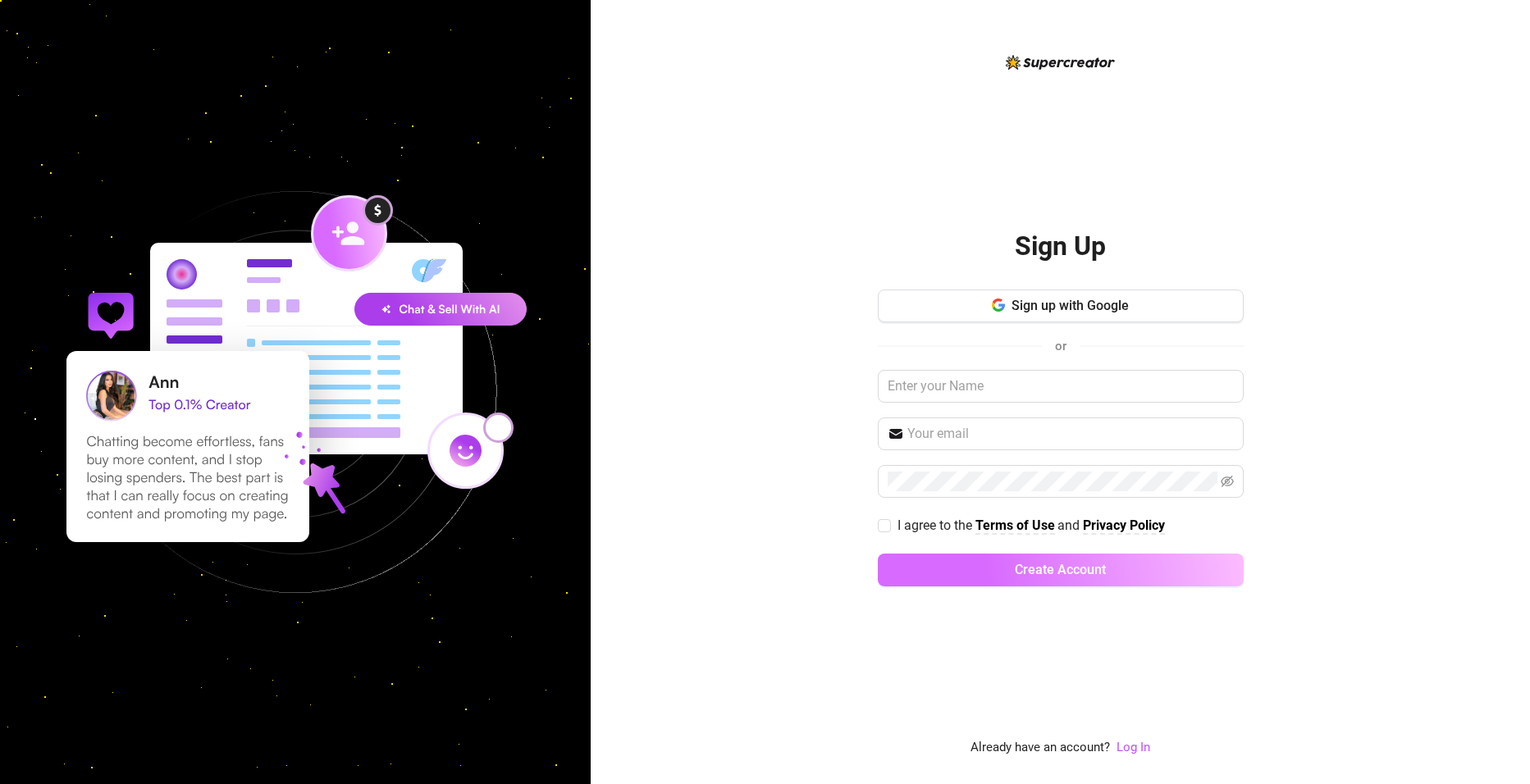
click at [1063, 569] on span "Create Account" at bounding box center [1060, 570] width 91 height 16
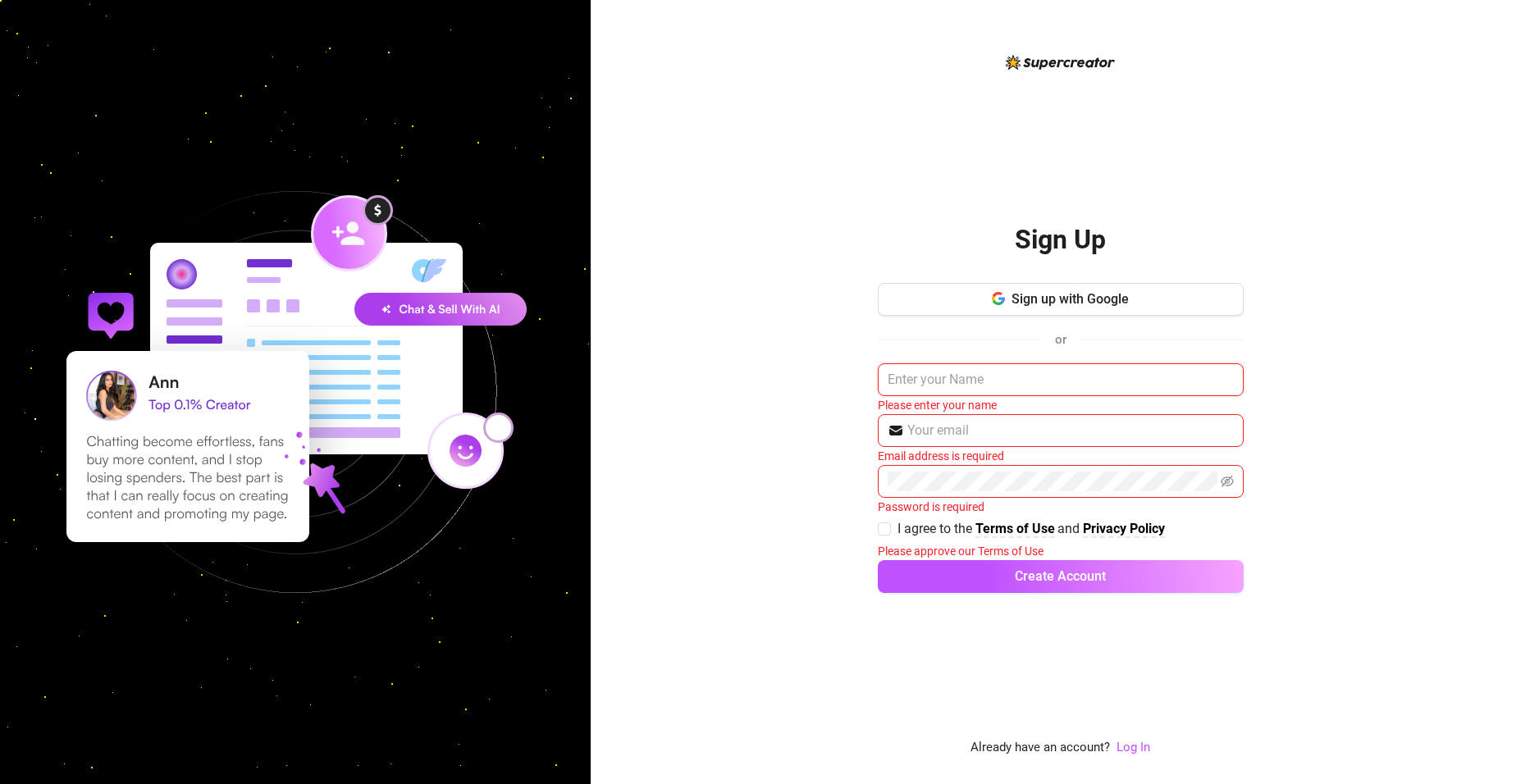
click at [982, 381] on input "text" at bounding box center [1061, 379] width 366 height 33
click at [1002, 378] on input "text" at bounding box center [1061, 379] width 366 height 33
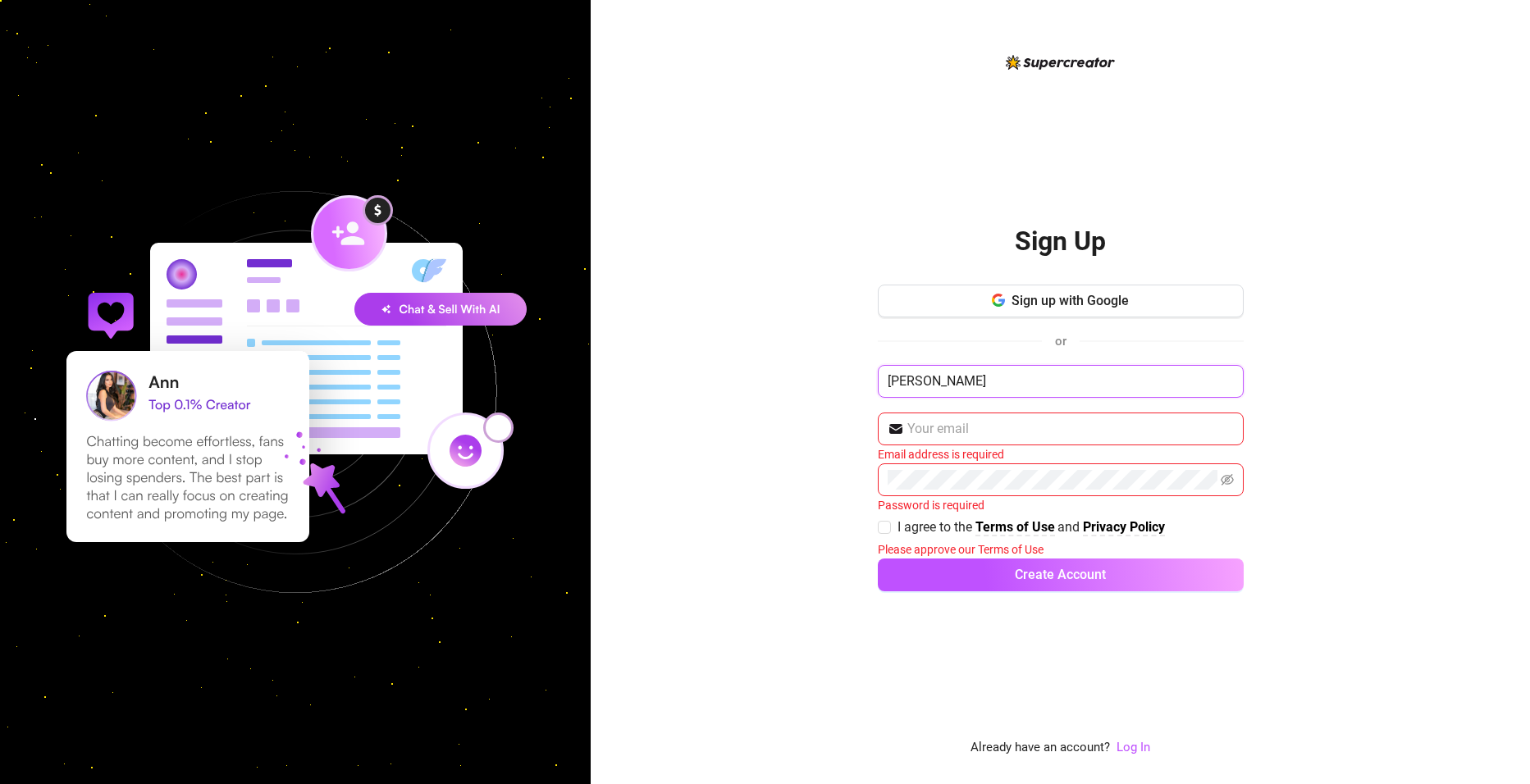
type input "cristian perucchi"
type input "petraca2@hotmail.com"
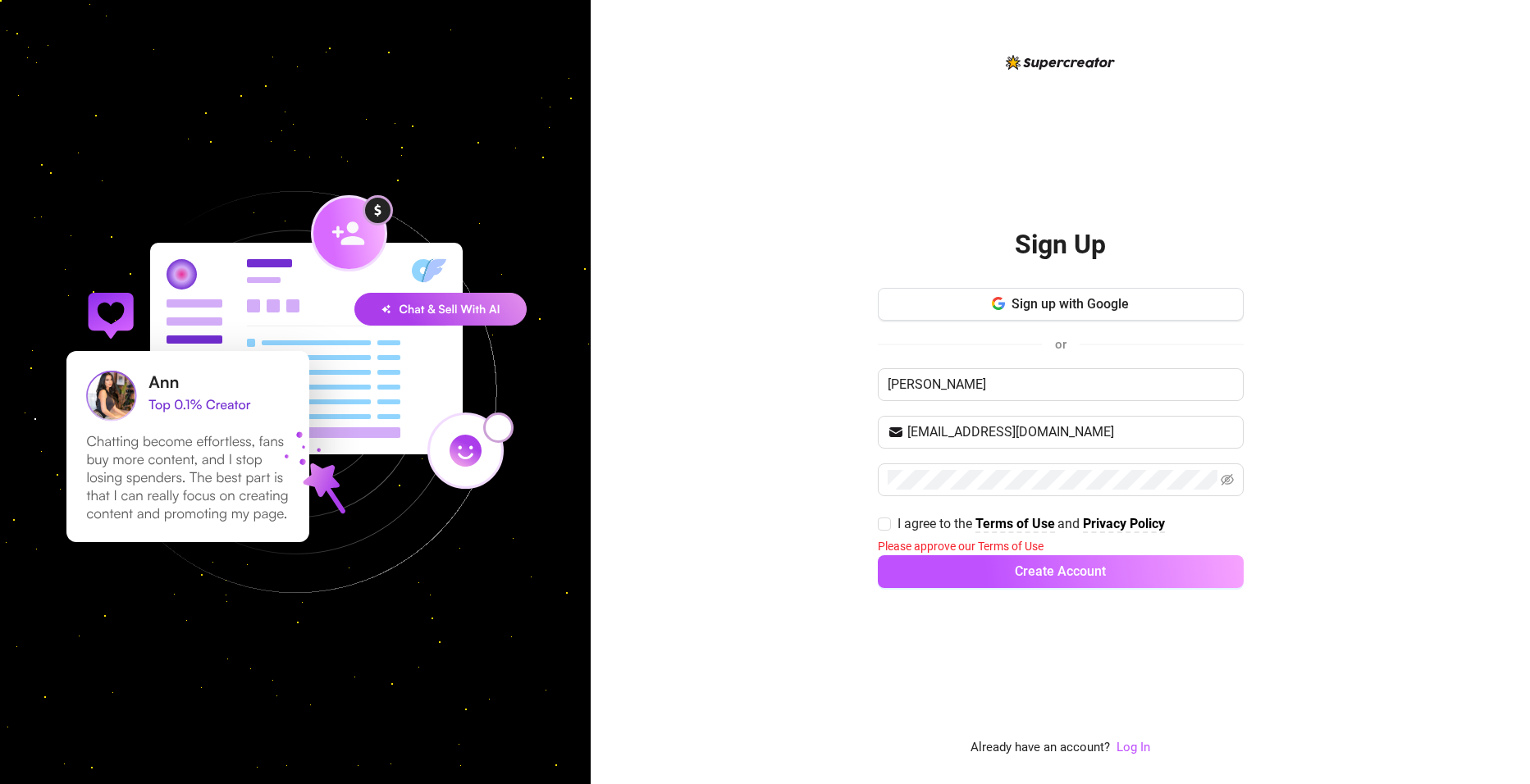
click at [779, 484] on div "Sign Up Sign up with Google or cristian perucchi petraca2@hotmail.com I agree t…" at bounding box center [1060, 392] width 939 height 784
click at [886, 525] on input "I agree to the Terms of Use and Privacy Policy" at bounding box center [883, 523] width 11 height 11
checkbox input "true"
click at [1079, 567] on span "Create Account" at bounding box center [1060, 570] width 91 height 16
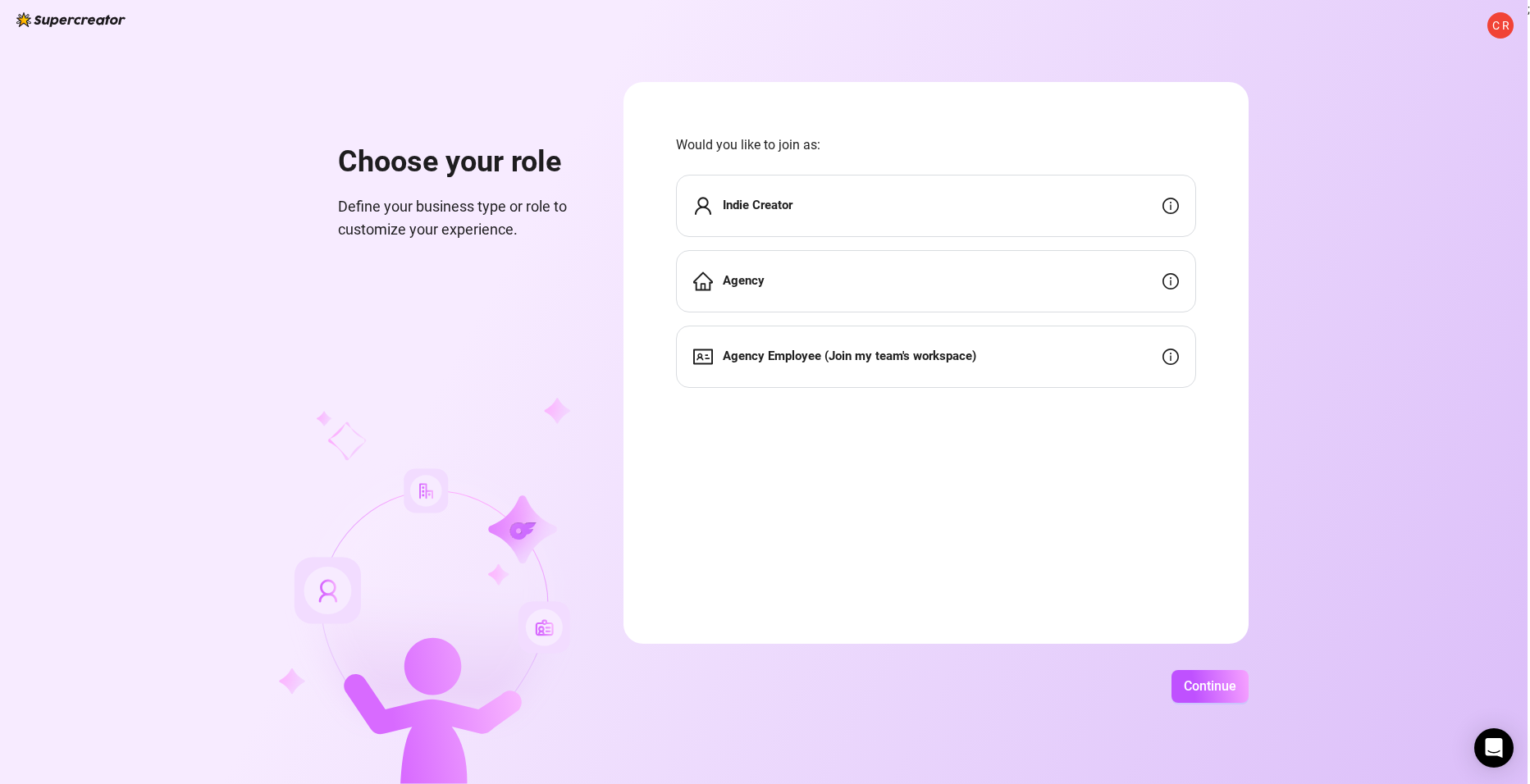
click at [745, 278] on strong "Agency" at bounding box center [744, 280] width 42 height 15
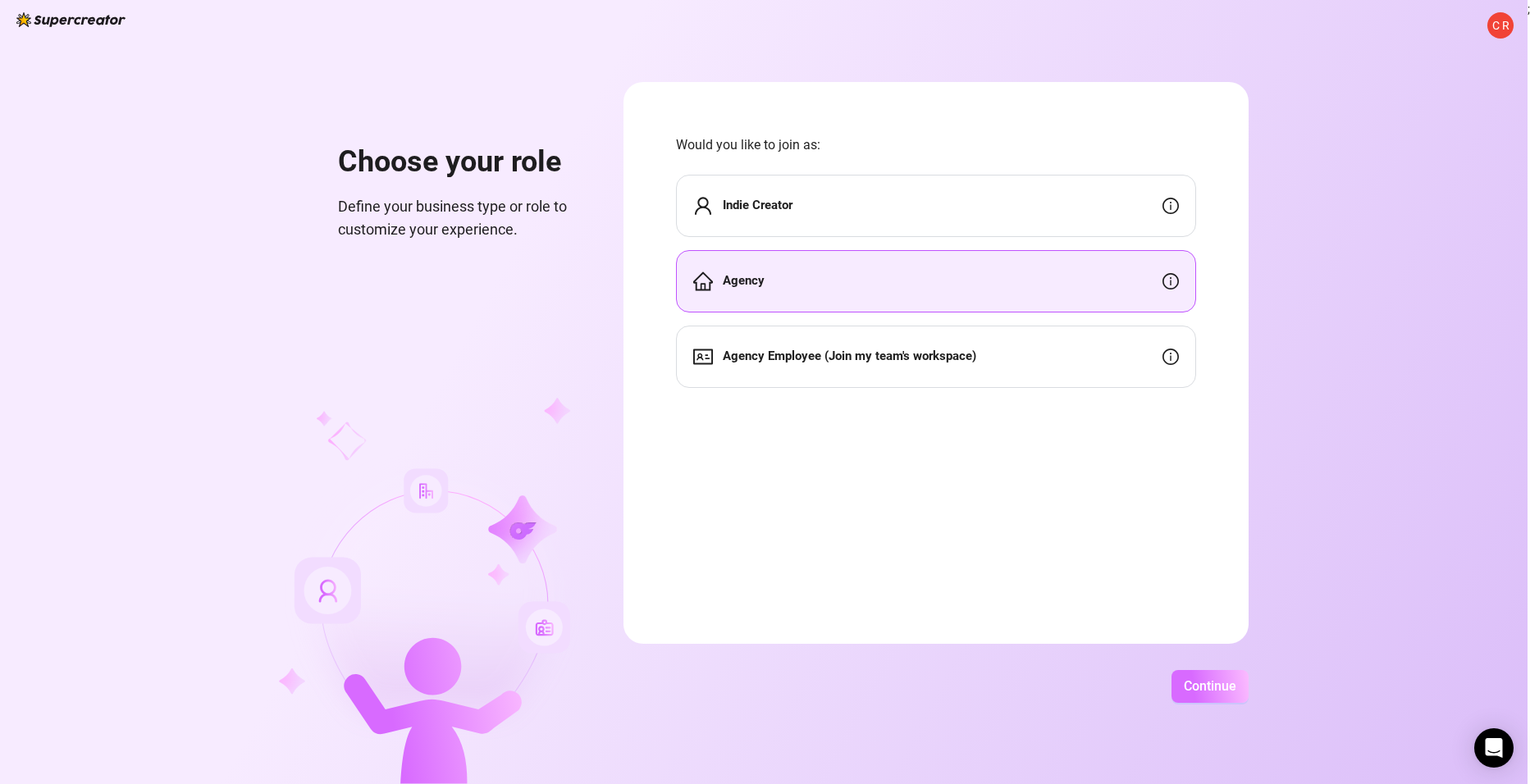
click at [1213, 687] on span "Continue" at bounding box center [1210, 686] width 53 height 16
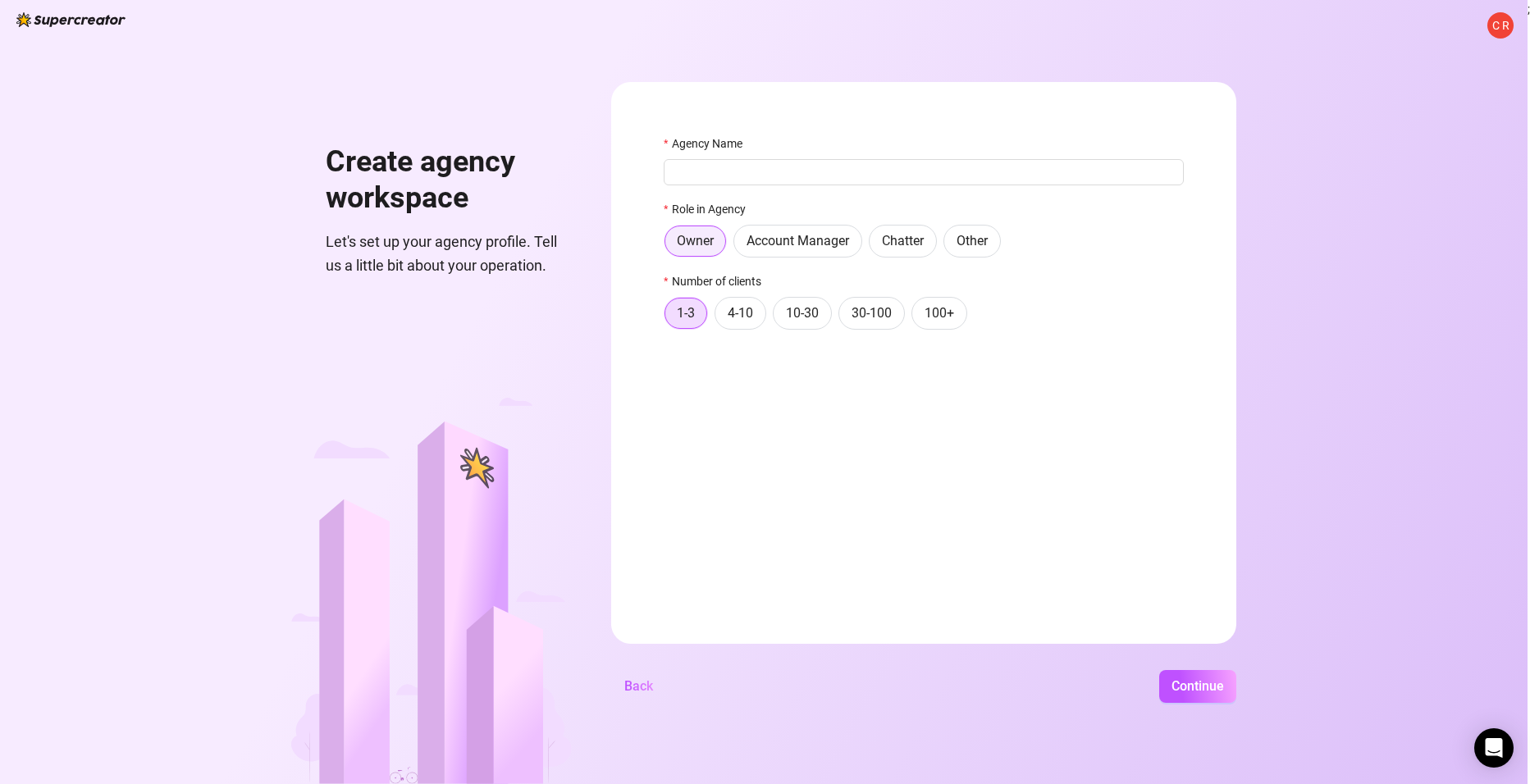
click at [712, 235] on span "Owner" at bounding box center [695, 241] width 37 height 16
click at [669, 246] on input "Owner" at bounding box center [669, 246] width 0 height 0
click at [680, 317] on span "1-3" at bounding box center [686, 313] width 18 height 16
click at [669, 318] on input "1-3" at bounding box center [669, 318] width 0 height 0
click at [1203, 690] on span "Continue" at bounding box center [1198, 686] width 53 height 16
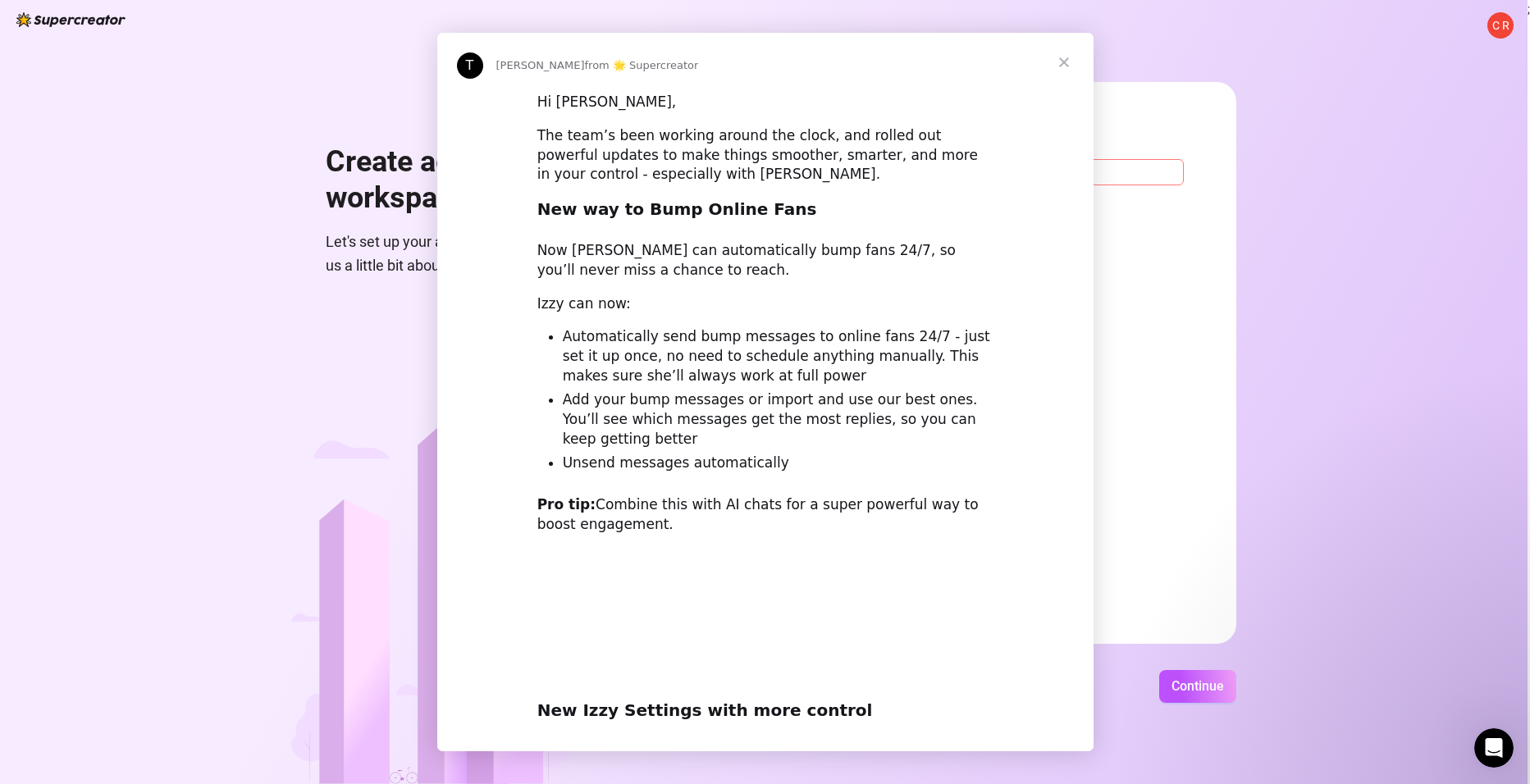
click at [714, 166] on div "The team’s been working around the clock, and rolled out powerful updates to ma…" at bounding box center [765, 155] width 456 height 58
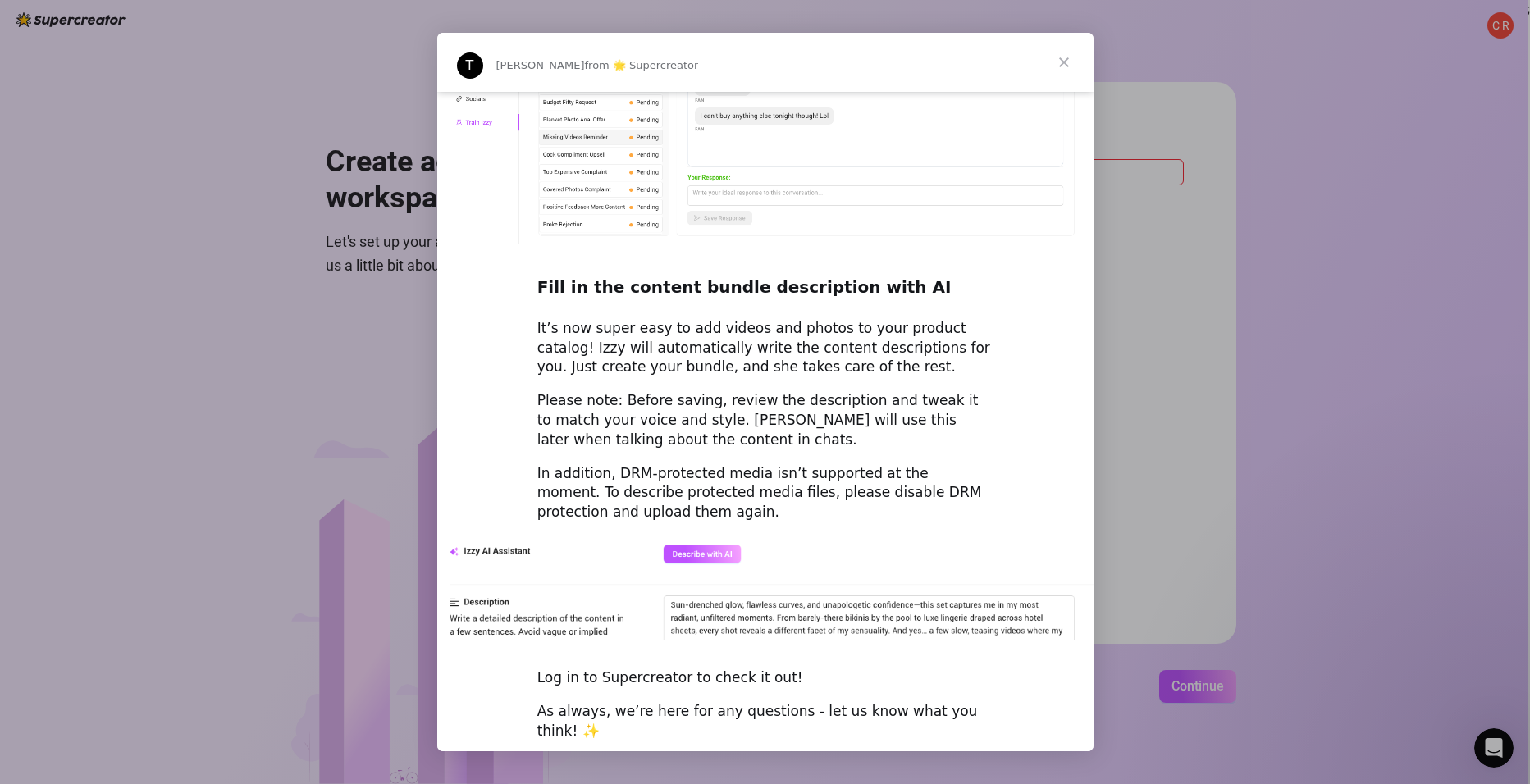
scroll to position [2076, 0]
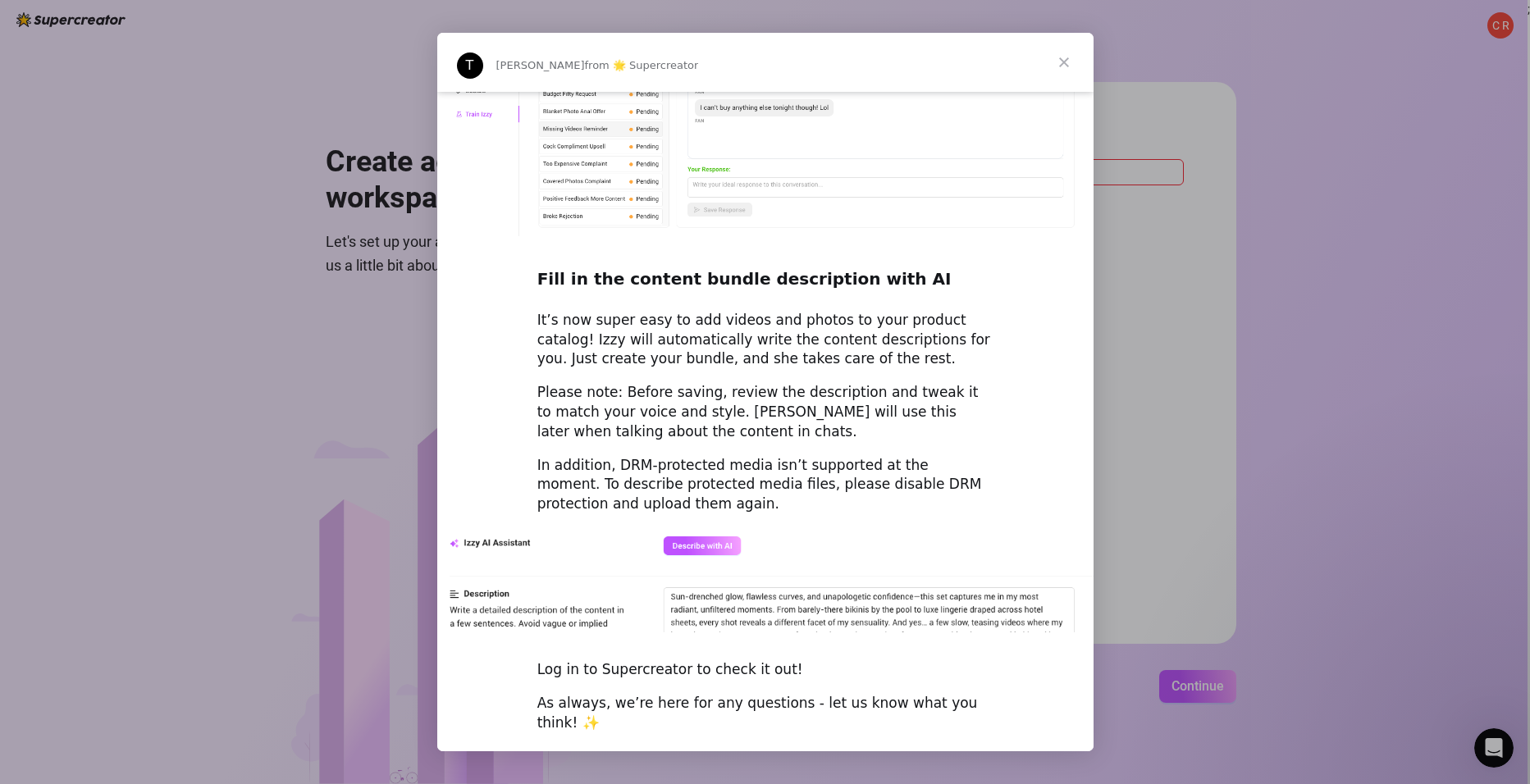
click at [1064, 58] on span "Close" at bounding box center [1064, 62] width 59 height 59
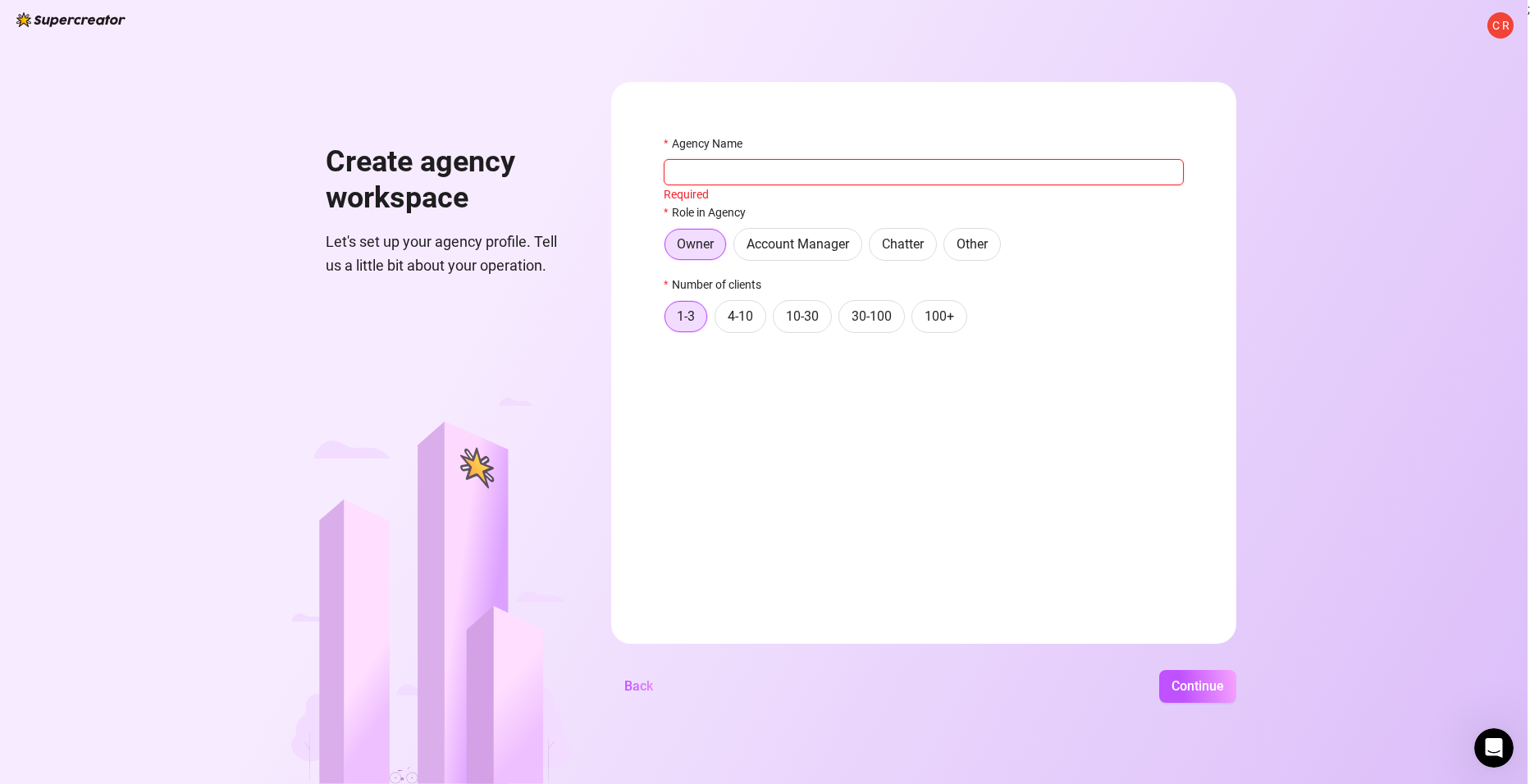
click at [797, 173] on input "Agency Name" at bounding box center [924, 172] width 520 height 26
type input "OFM Agency"
drag, startPoint x: 1191, startPoint y: 689, endPoint x: 1180, endPoint y: 683, distance: 12.8
click at [1190, 689] on span "Continue" at bounding box center [1198, 686] width 53 height 16
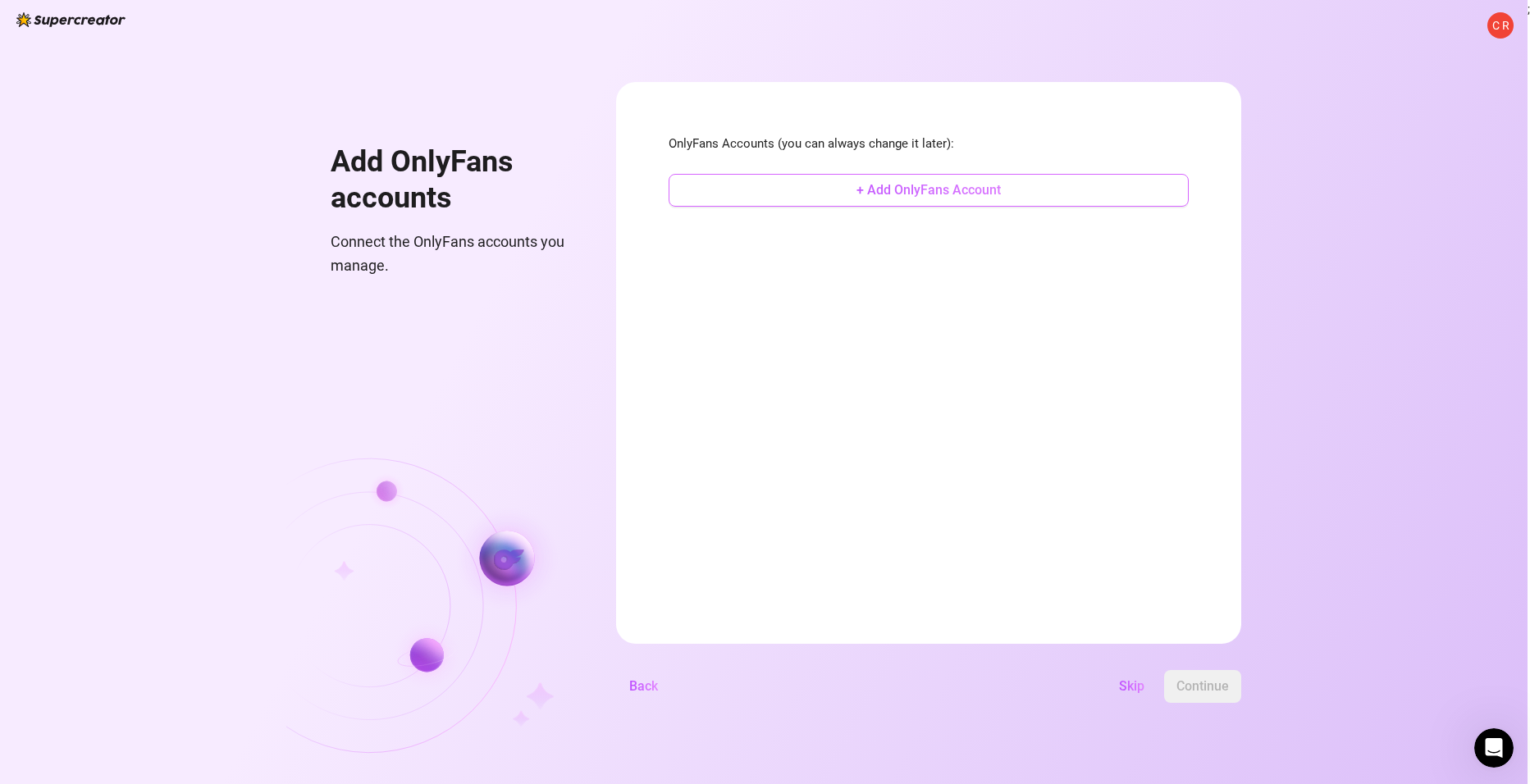
click at [943, 190] on span "+ Add OnlyFans Account" at bounding box center [928, 190] width 144 height 16
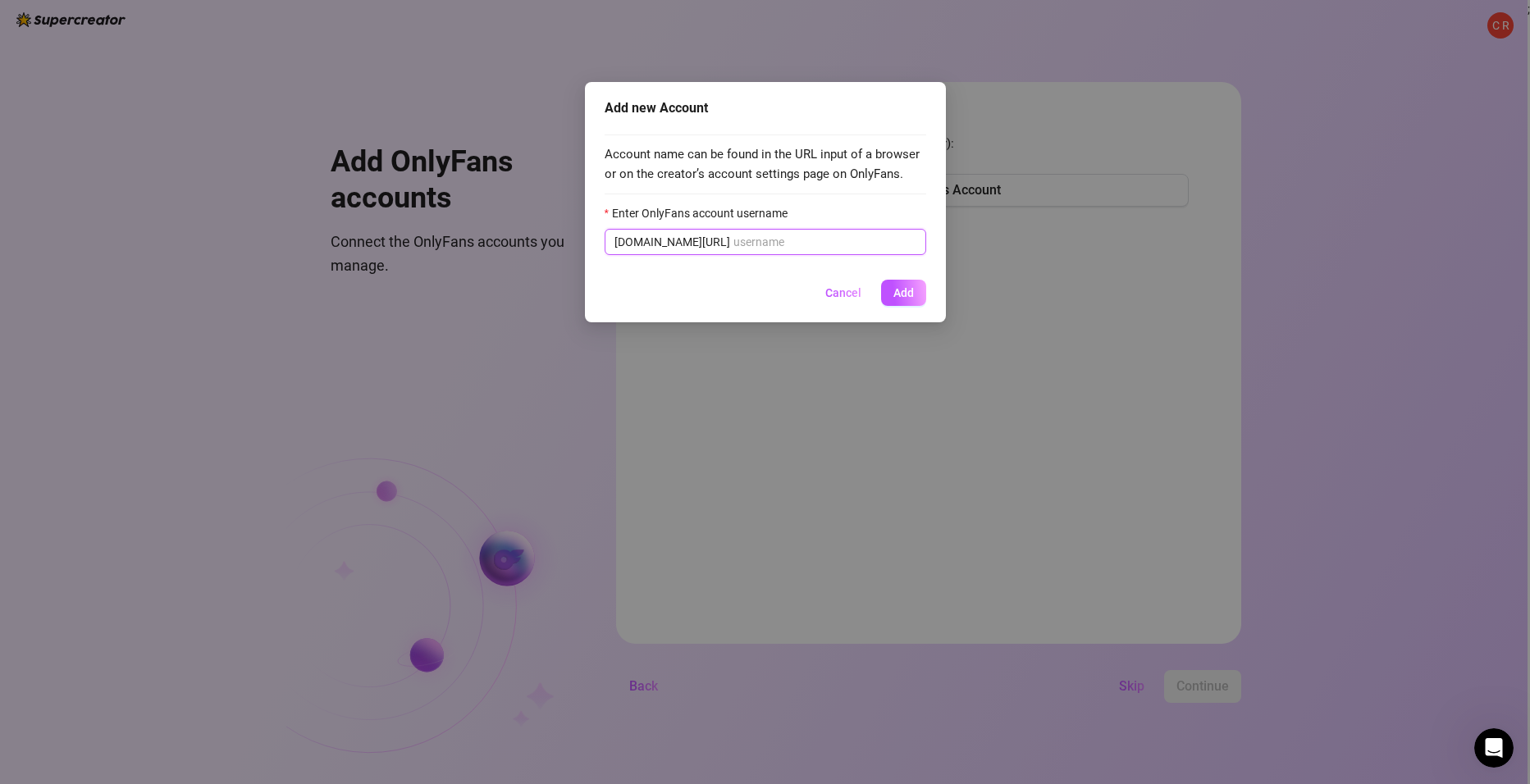
paste input "@andrea_lorenz"
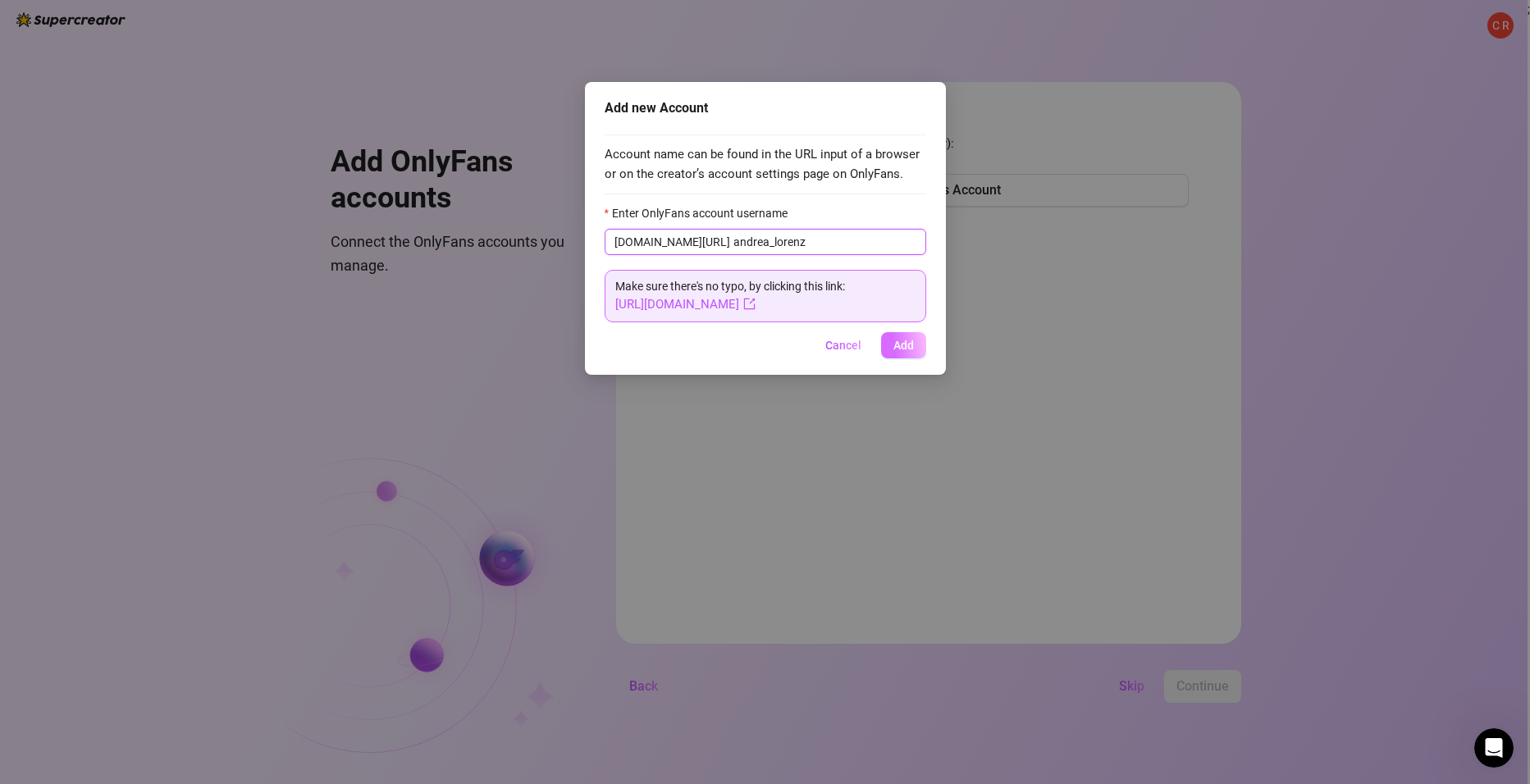
type input "andrea_lorenz"
click at [909, 347] on span "Add" at bounding box center [903, 345] width 21 height 13
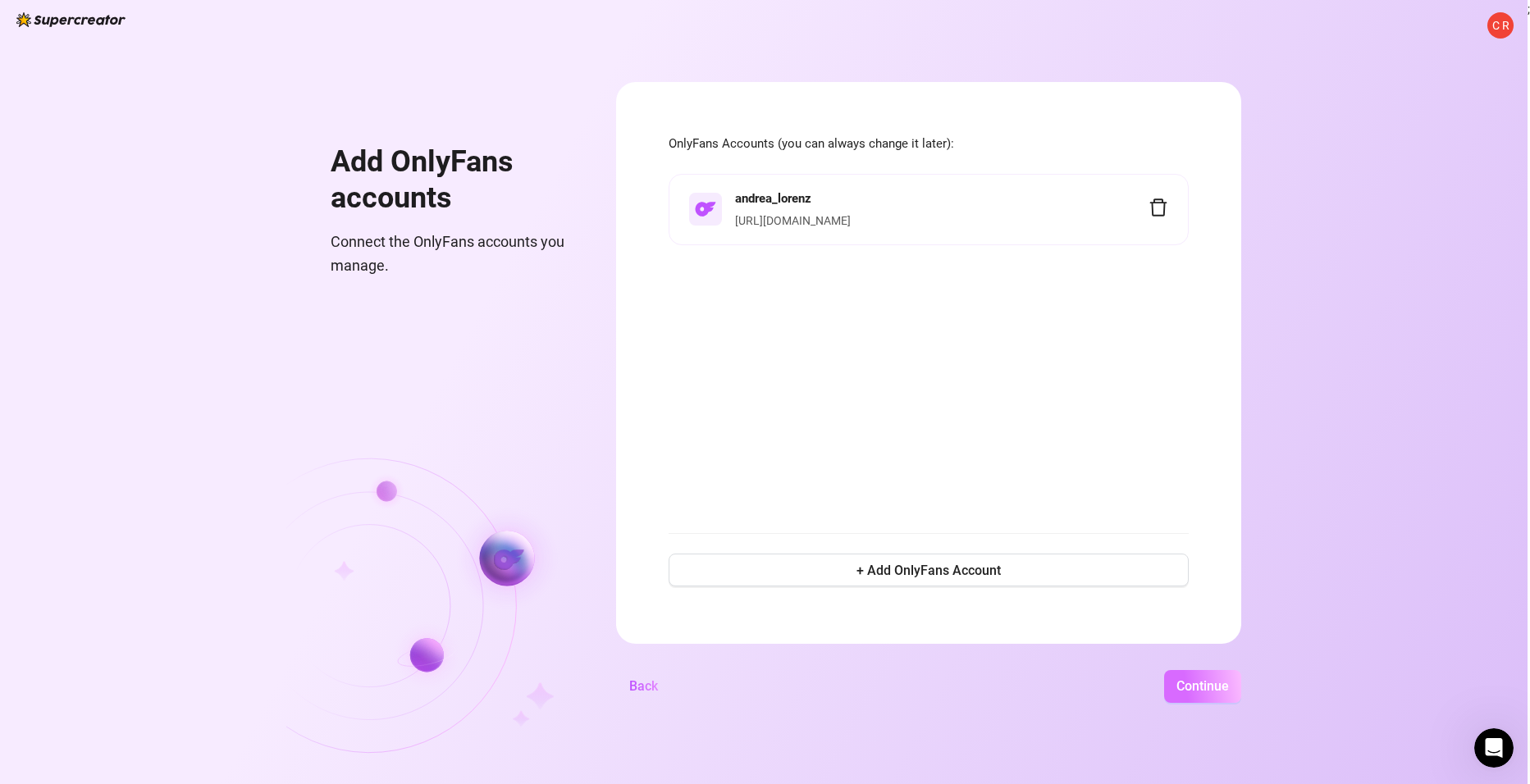
click at [1222, 684] on span "Continue" at bounding box center [1202, 686] width 53 height 16
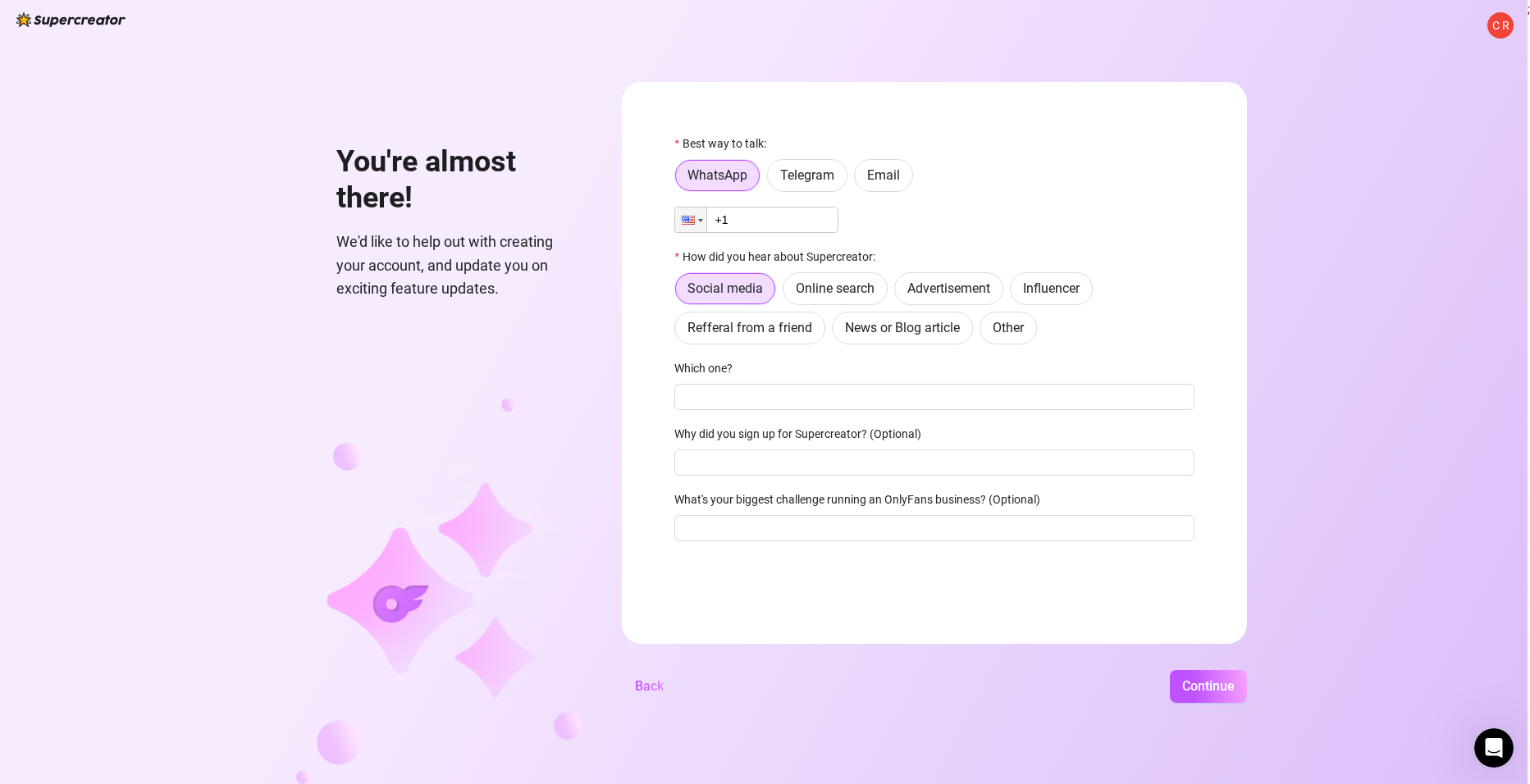
click at [788, 221] on input "+1" at bounding box center [756, 220] width 164 height 26
click at [687, 221] on div at bounding box center [688, 220] width 13 height 9
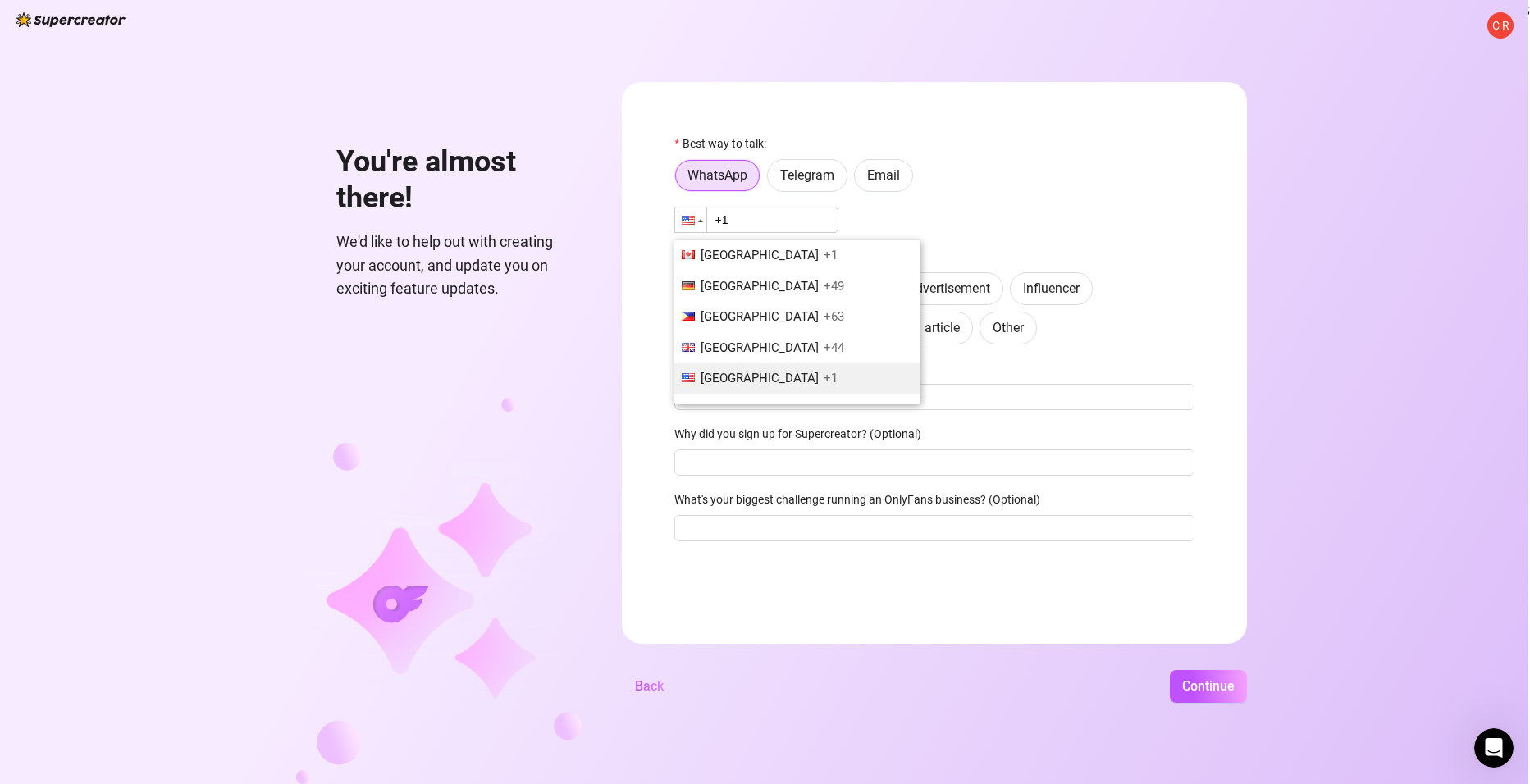
click at [1030, 189] on div "WhatsApp Telegram Email" at bounding box center [934, 175] width 520 height 33
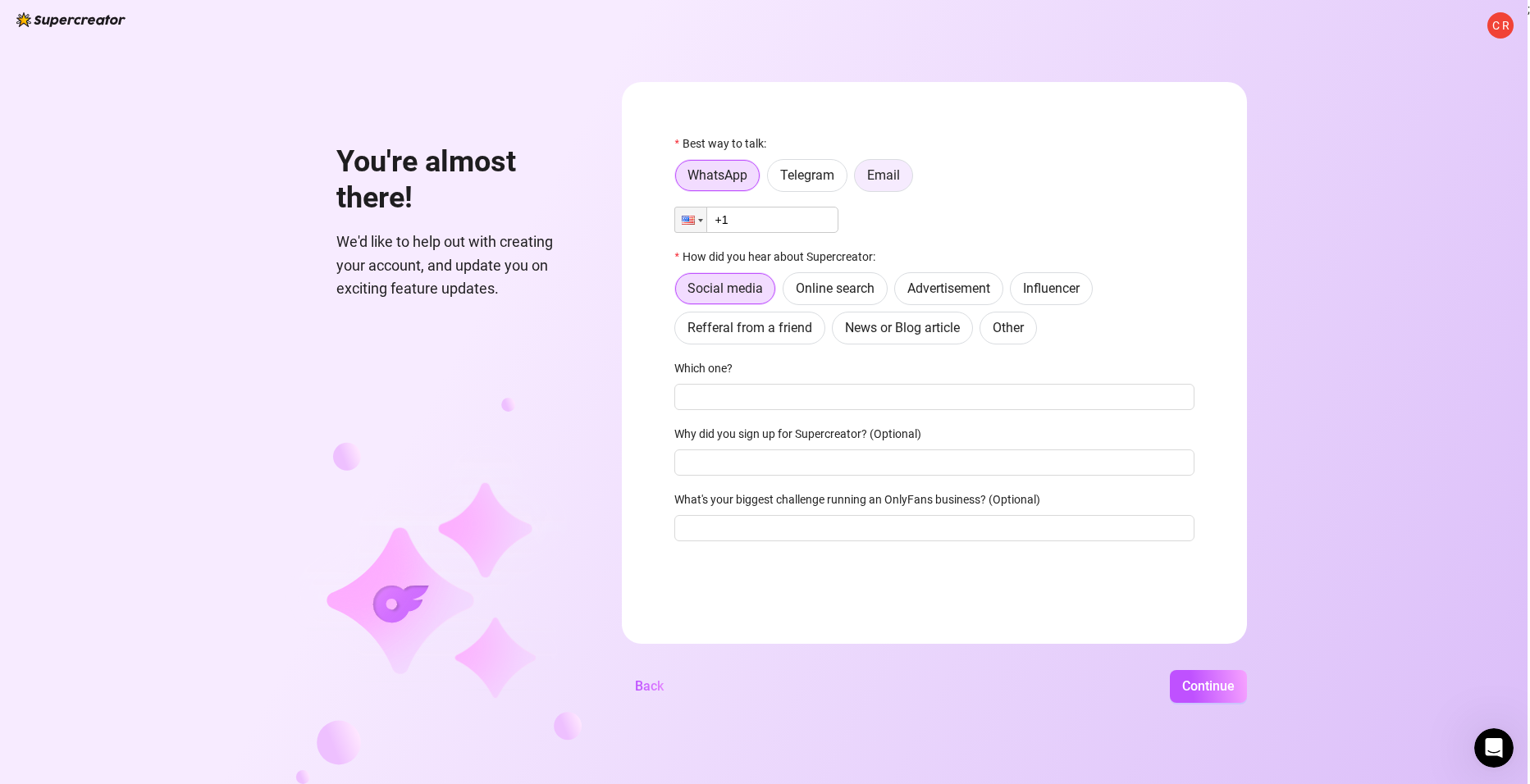
click at [889, 171] on span "Email" at bounding box center [883, 175] width 33 height 16
click at [859, 180] on input "Email" at bounding box center [859, 180] width 0 height 0
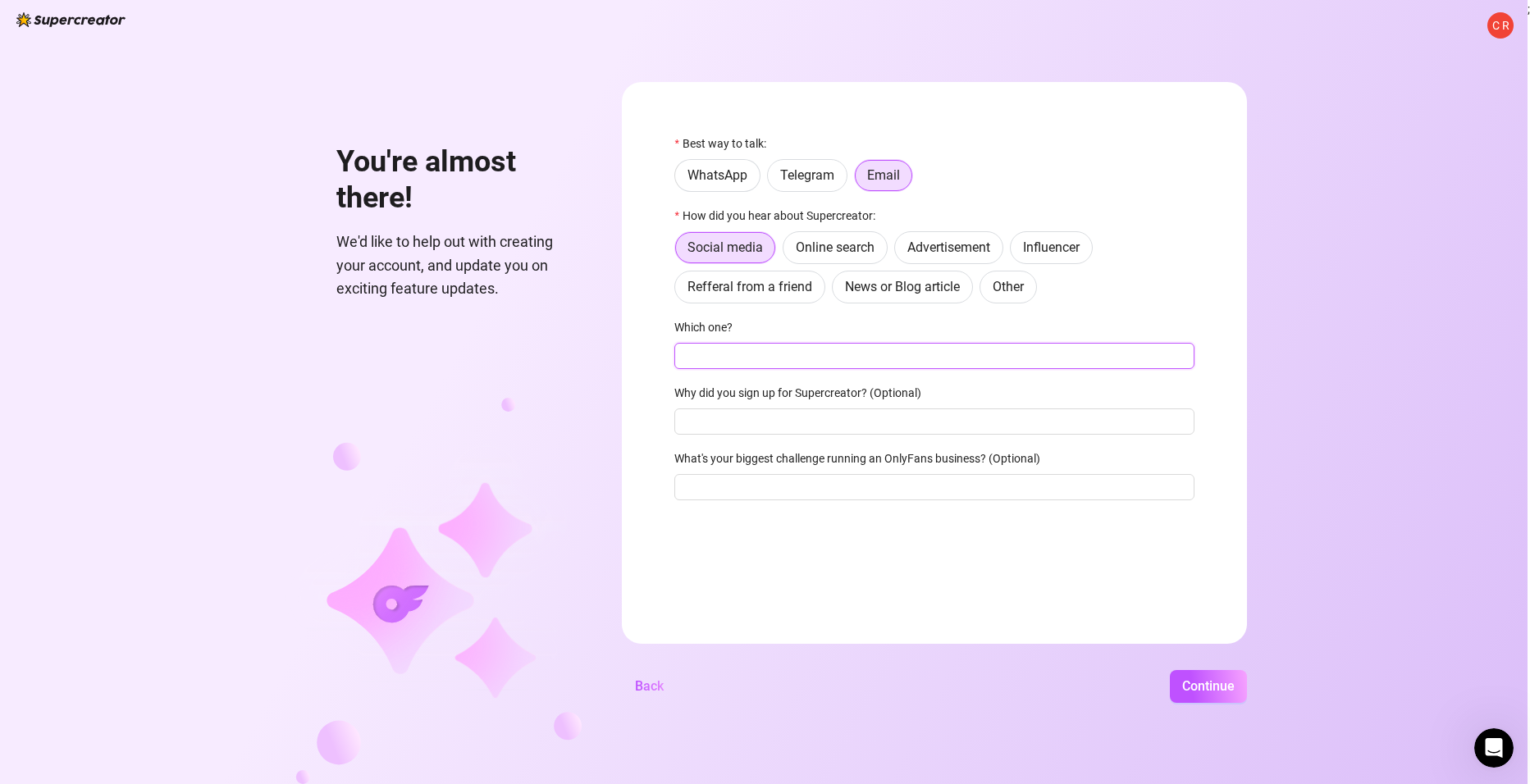
click at [738, 354] on input "Which one?" at bounding box center [934, 356] width 520 height 26
click at [786, 354] on input "Which one?" at bounding box center [934, 356] width 520 height 26
type input "tiktok"
click at [1198, 688] on span "Continue" at bounding box center [1208, 686] width 53 height 16
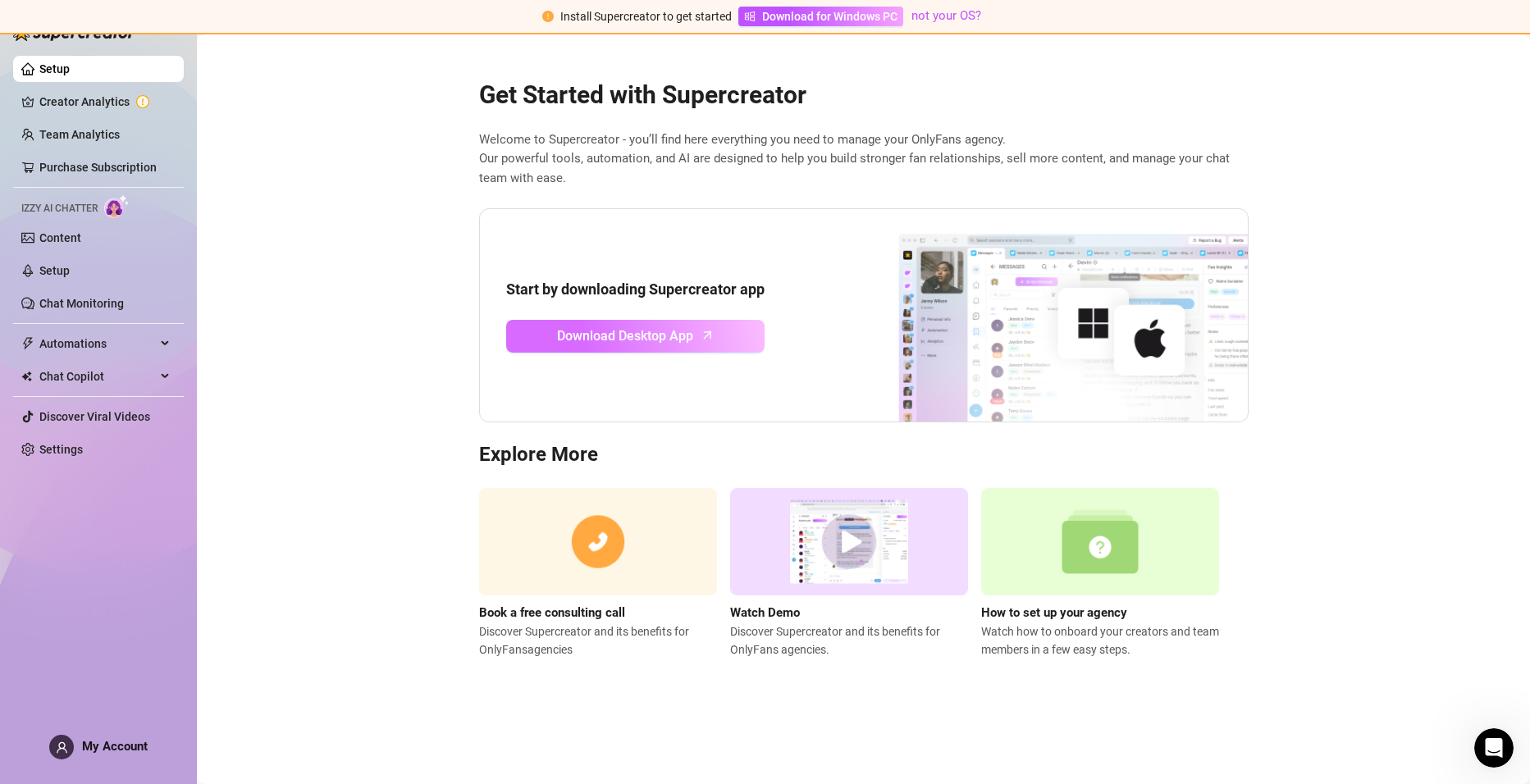
click at [642, 324] on link "Download Desktop App" at bounding box center [635, 336] width 258 height 33
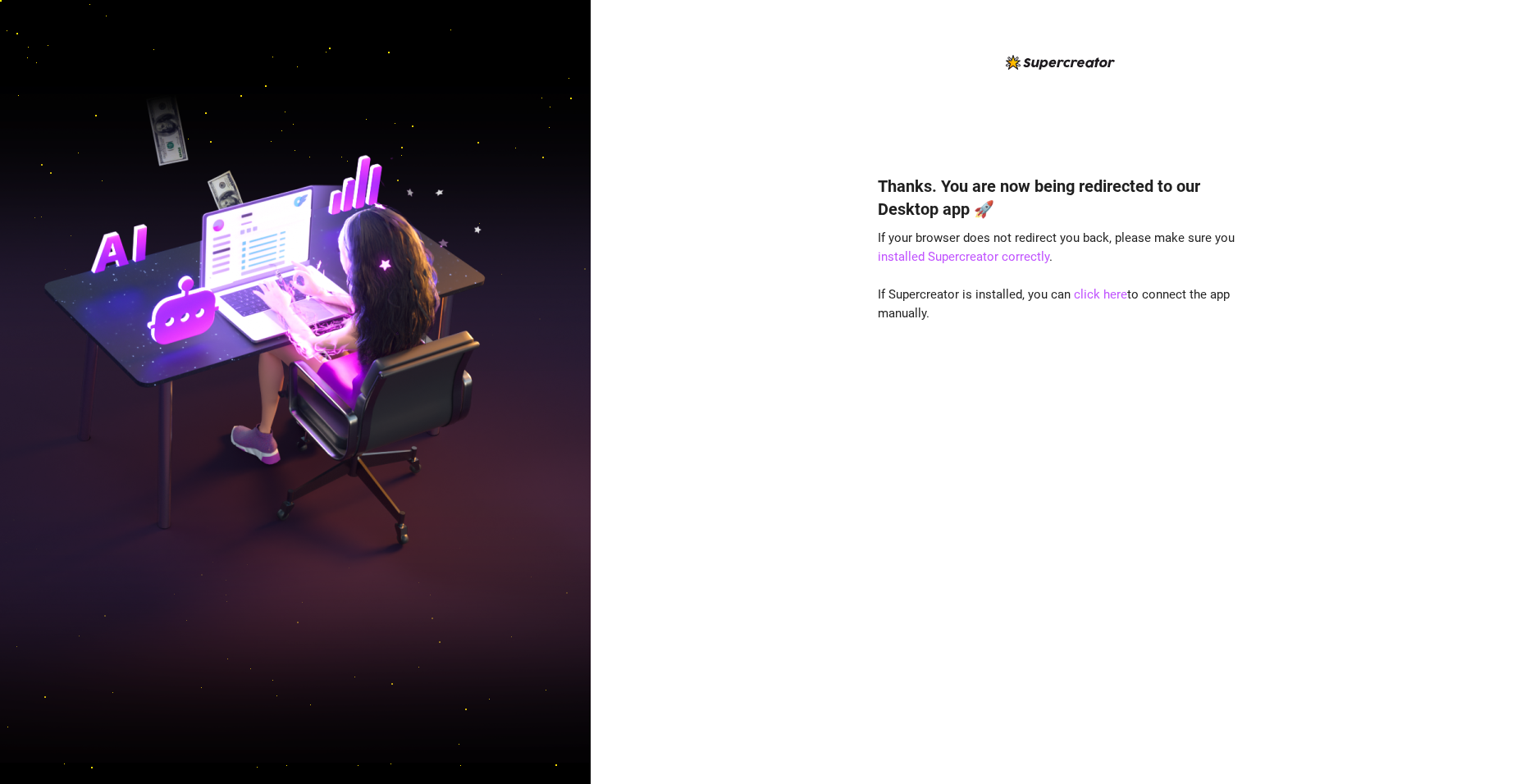
click at [778, 478] on div "Thanks. You are now being redirected to our Desktop app 🚀 If your browser does …" at bounding box center [1060, 392] width 939 height 784
click at [1106, 293] on link "click here" at bounding box center [1100, 294] width 53 height 15
click at [1104, 293] on link "click here" at bounding box center [1100, 294] width 53 height 15
